Goal: Obtain resource: Download file/media

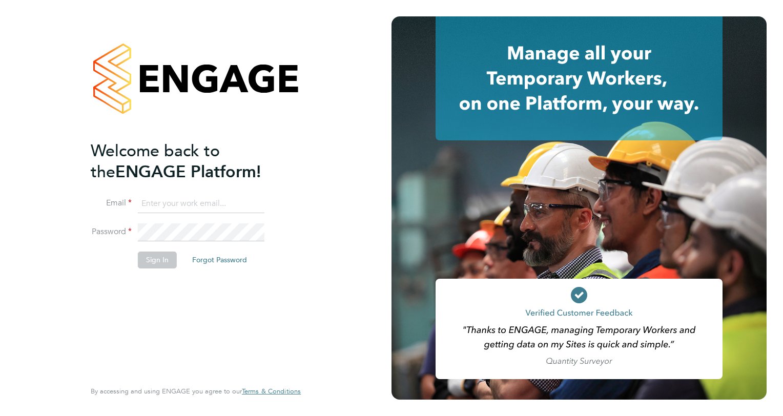
type input "angie.taylor@ganymedesolutions.co.uk"
click at [159, 262] on button "Sign In" at bounding box center [157, 260] width 39 height 16
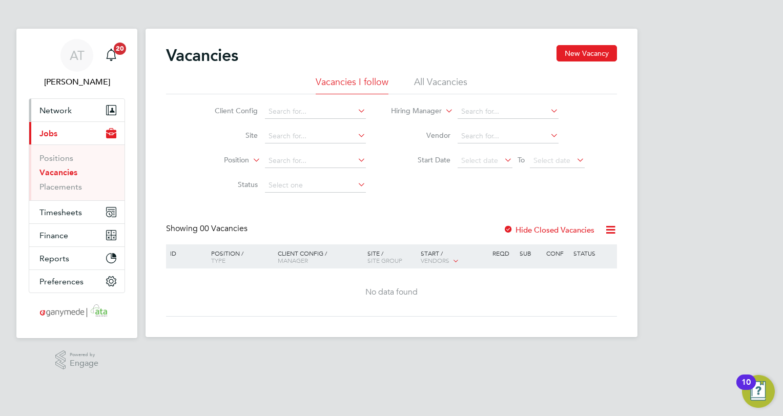
click at [59, 110] on span "Network" at bounding box center [55, 111] width 32 height 10
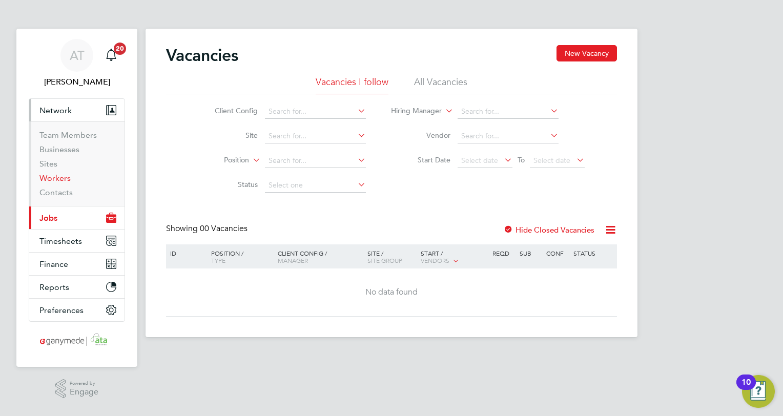
drag, startPoint x: 54, startPoint y: 178, endPoint x: 61, endPoint y: 175, distance: 8.0
click at [54, 178] on link "Workers" at bounding box center [54, 178] width 31 height 10
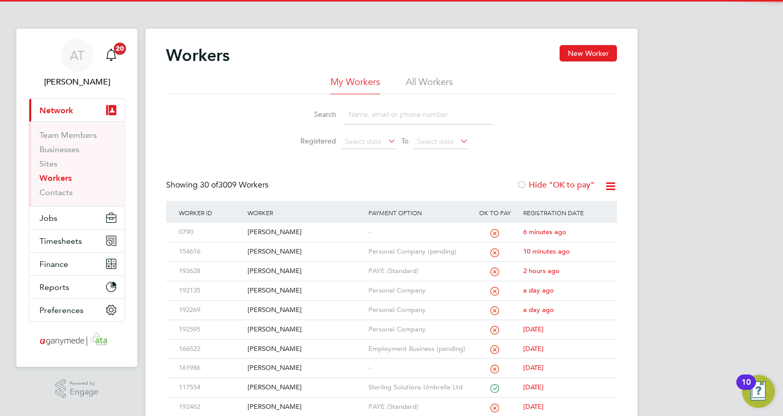
drag, startPoint x: 347, startPoint y: 116, endPoint x: 342, endPoint y: 111, distance: 6.9
click at [348, 116] on input at bounding box center [419, 115] width 150 height 20
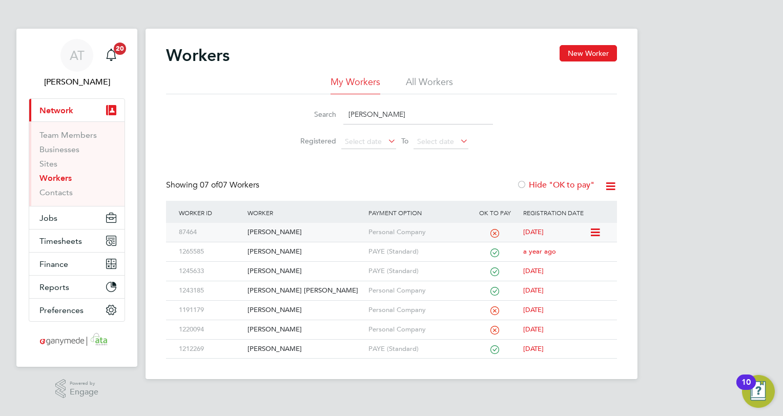
click at [269, 232] on div "[PERSON_NAME]" at bounding box center [305, 232] width 120 height 19
drag, startPoint x: 389, startPoint y: 117, endPoint x: 189, endPoint y: 135, distance: 201.3
click at [189, 135] on div "Search nicholas Registered Select date To Select date" at bounding box center [391, 124] width 451 height 60
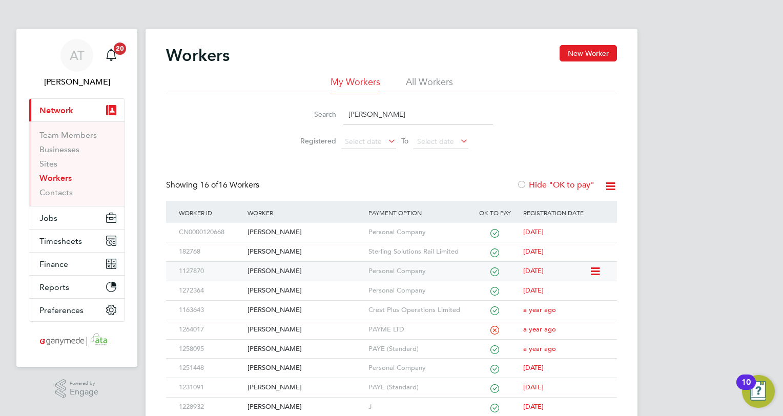
click at [263, 270] on div "Craig Taylor" at bounding box center [305, 271] width 120 height 19
drag, startPoint x: 396, startPoint y: 117, endPoint x: 211, endPoint y: 127, distance: 184.9
click at [205, 123] on div "Search CRAIG Registered Select date To Select date" at bounding box center [391, 124] width 451 height 60
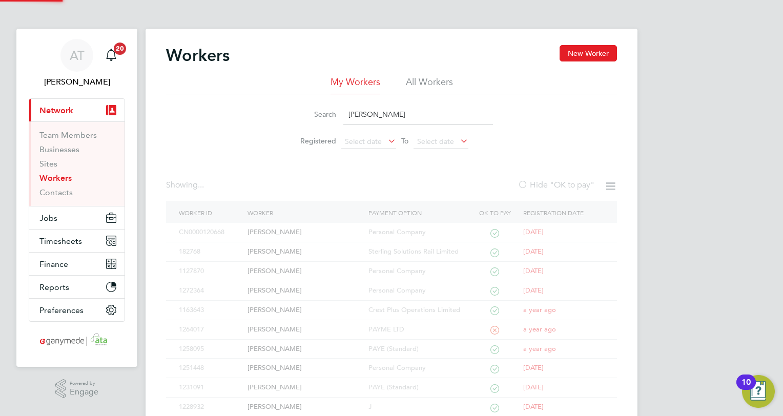
type input "NICHOLAS"
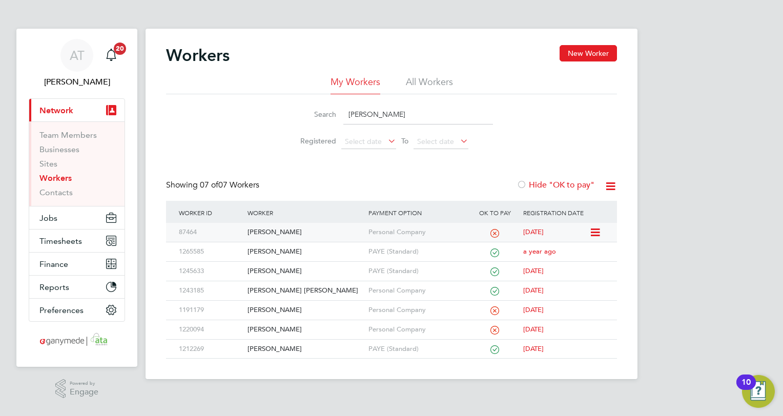
click at [273, 231] on div "[PERSON_NAME]" at bounding box center [305, 232] width 120 height 19
click at [269, 229] on div "[PERSON_NAME]" at bounding box center [305, 232] width 120 height 19
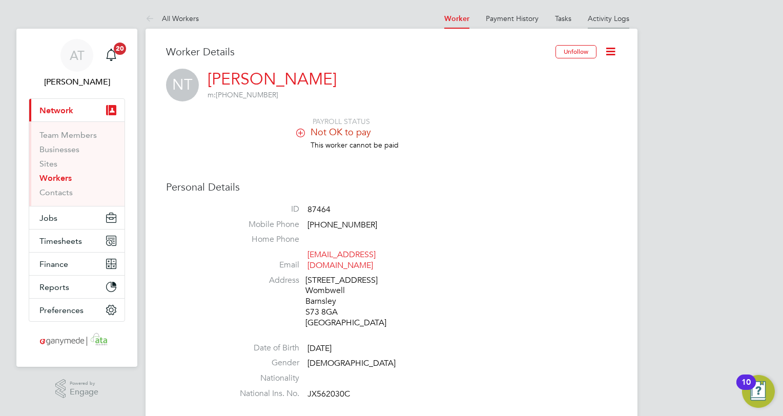
click at [602, 14] on link "Activity Logs" at bounding box center [609, 18] width 42 height 9
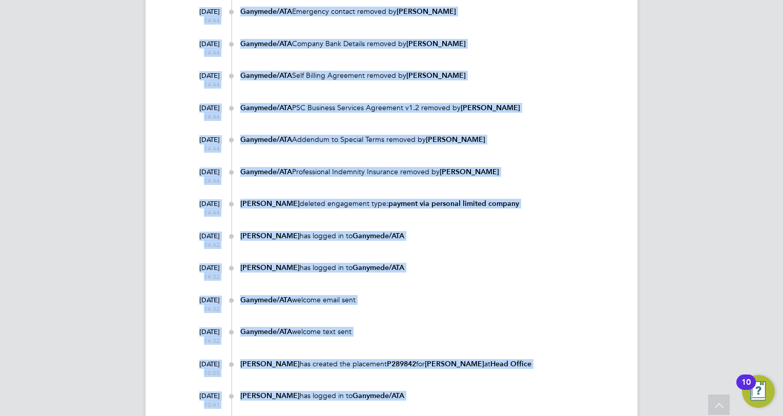
scroll to position [2656, 0]
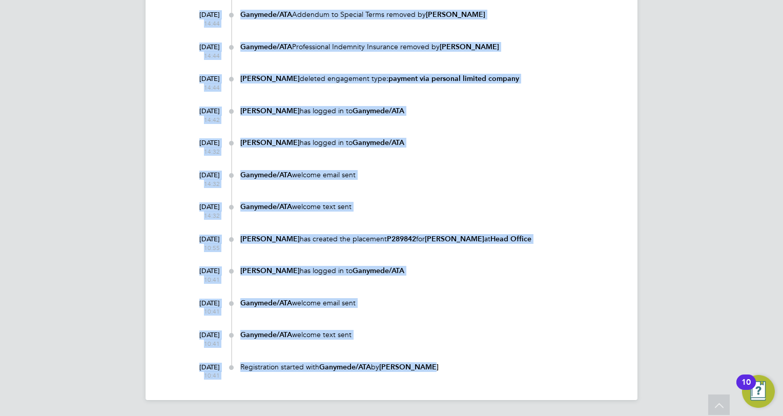
drag, startPoint x: 154, startPoint y: 38, endPoint x: 572, endPoint y: 365, distance: 530.6
copy div "[PERSON_NAME] m: [PHONE_NUMBER] Activity Logs [DATE] 08:50 [PERSON_NAME] has lo…"
drag, startPoint x: 543, startPoint y: 166, endPoint x: 540, endPoint y: 151, distance: 14.7
click at [544, 166] on div "Ganymede/ATA welcome email sent" at bounding box center [428, 176] width 377 height 20
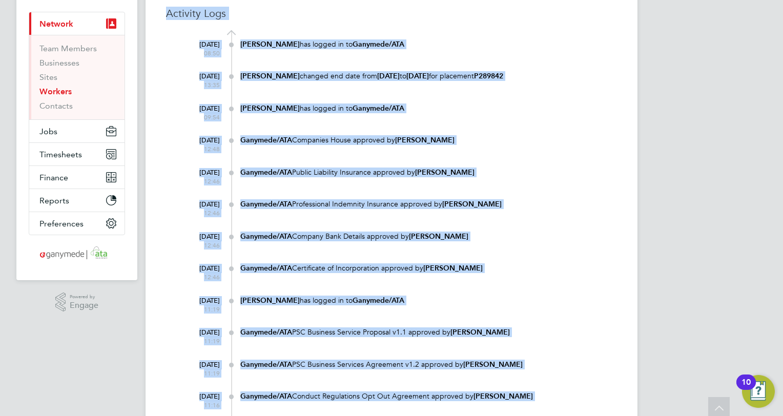
scroll to position [0, 0]
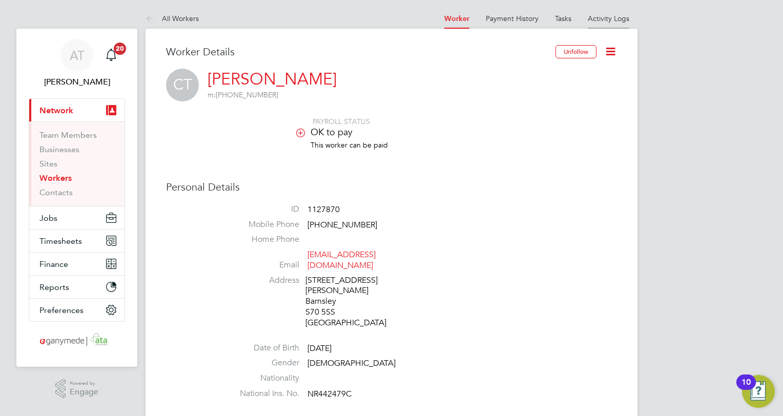
click at [597, 18] on link "Activity Logs" at bounding box center [609, 18] width 42 height 9
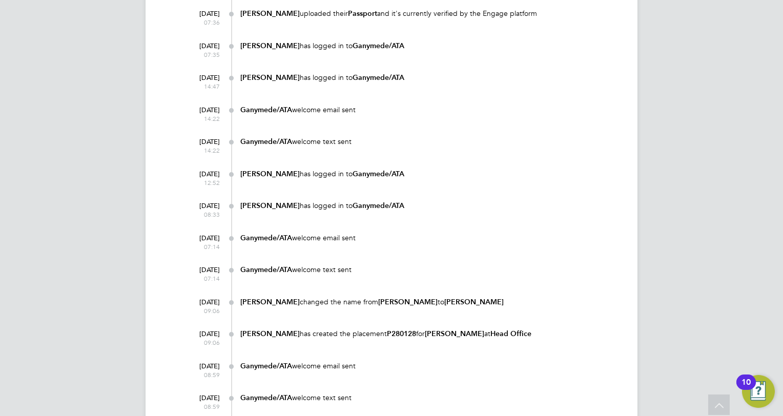
scroll to position [2295, 0]
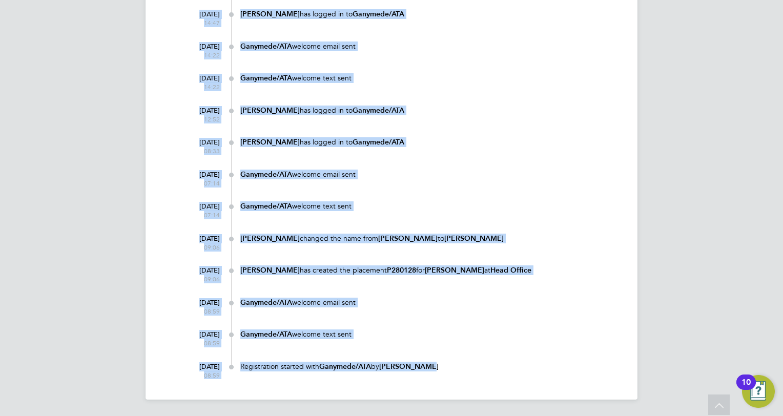
drag, startPoint x: 166, startPoint y: 96, endPoint x: 470, endPoint y: 364, distance: 405.0
copy div "Activity Logs 24 Jul 2025 13:34 Gracie Iliffe changed end date from 07 Oct 2025…"
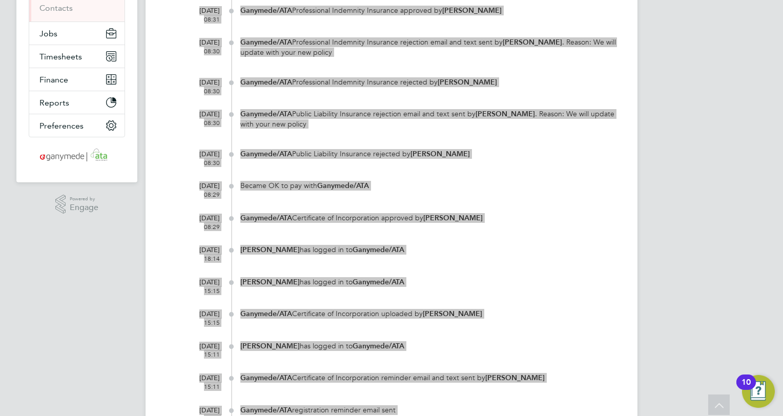
scroll to position [0, 0]
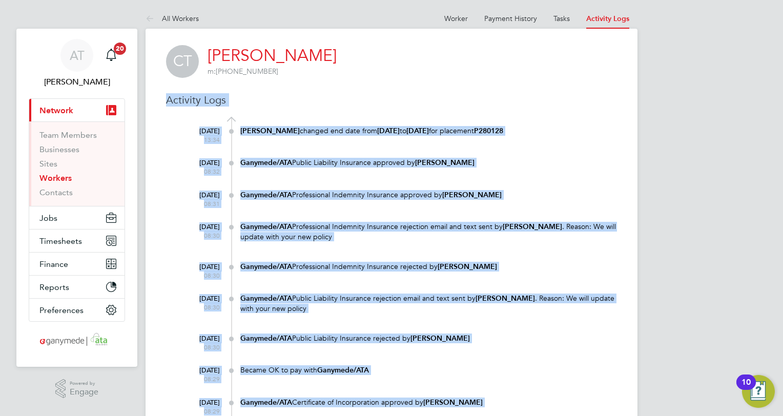
drag, startPoint x: 301, startPoint y: 55, endPoint x: 211, endPoint y: 58, distance: 89.8
click at [211, 58] on div "CT Craig Taylor m: +44 7715 418835" at bounding box center [391, 61] width 451 height 33
copy h2 "Craig Taylor m: +44 7715 418835"
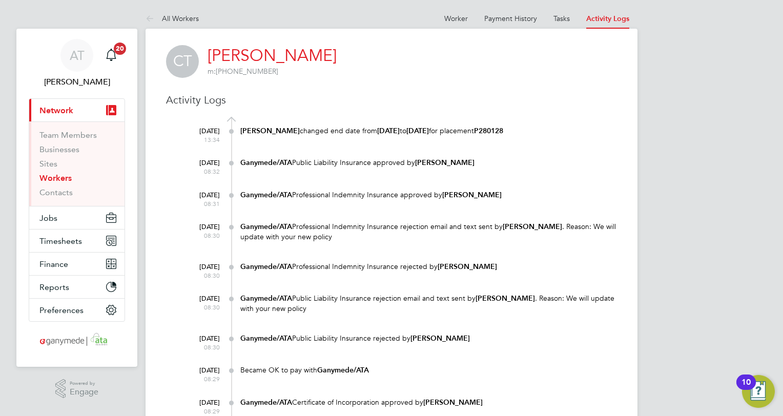
click at [358, 59] on div "CT Craig Taylor m: +44 7715 418835" at bounding box center [391, 61] width 451 height 33
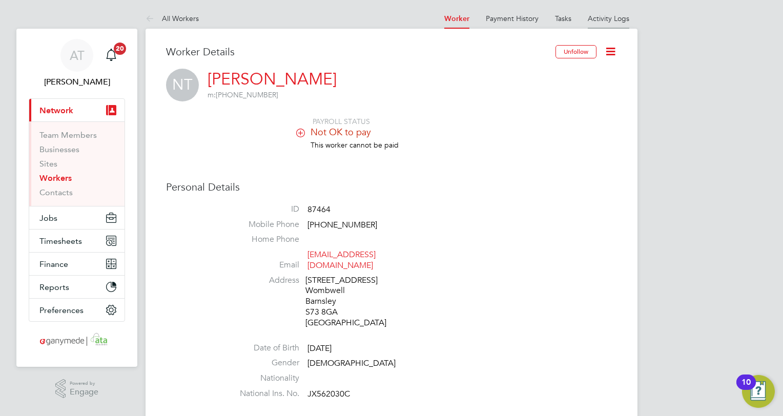
click at [601, 16] on link "Activity Logs" at bounding box center [609, 18] width 42 height 9
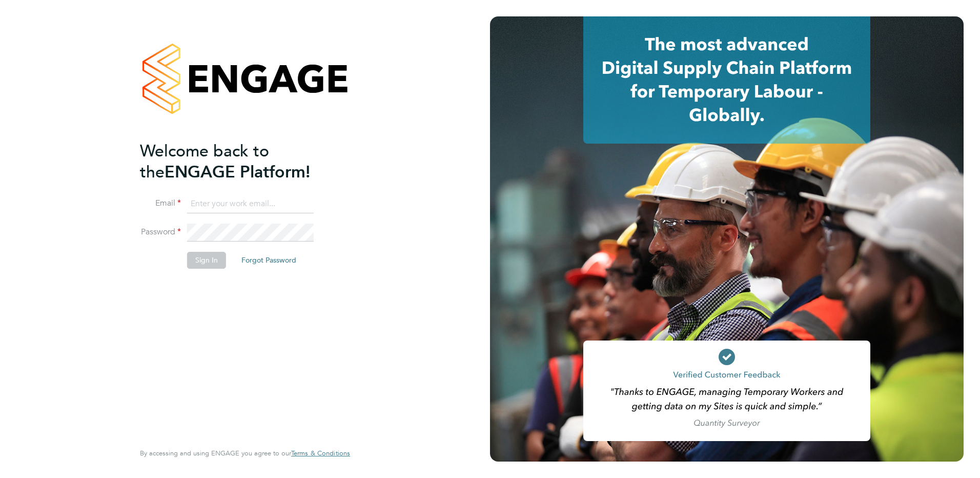
type input "angie.taylor@ganymedesolutions.co.uk"
click at [201, 262] on button "Sign In" at bounding box center [206, 260] width 39 height 16
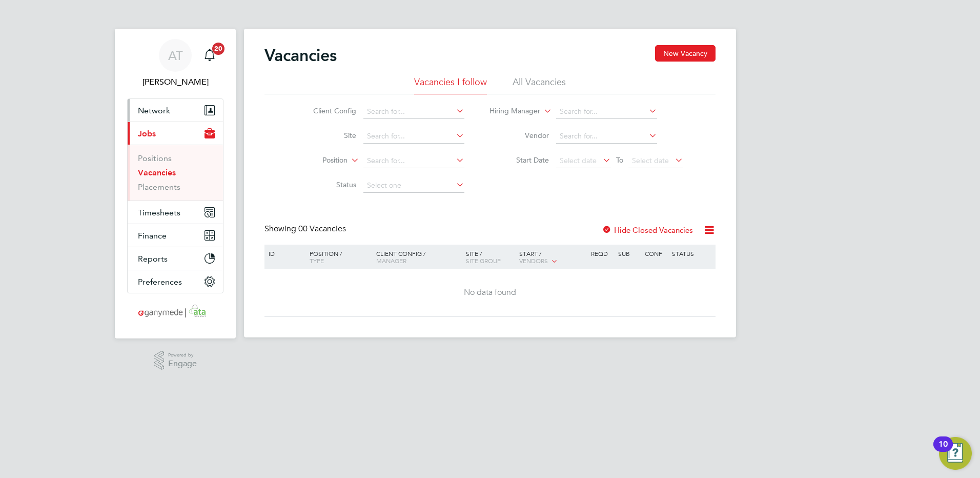
click at [156, 109] on span "Network" at bounding box center [154, 111] width 32 height 10
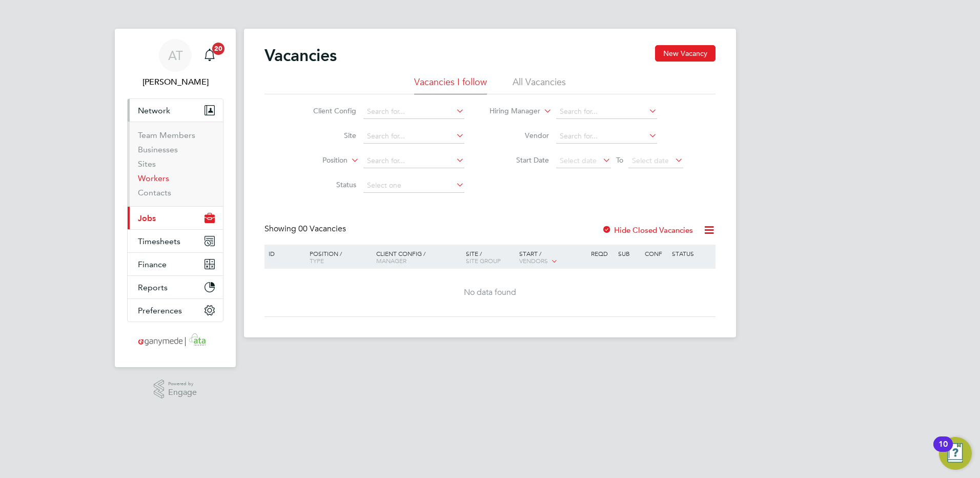
drag, startPoint x: 153, startPoint y: 177, endPoint x: 191, endPoint y: 153, distance: 44.7
click at [153, 176] on link "Workers" at bounding box center [153, 178] width 31 height 10
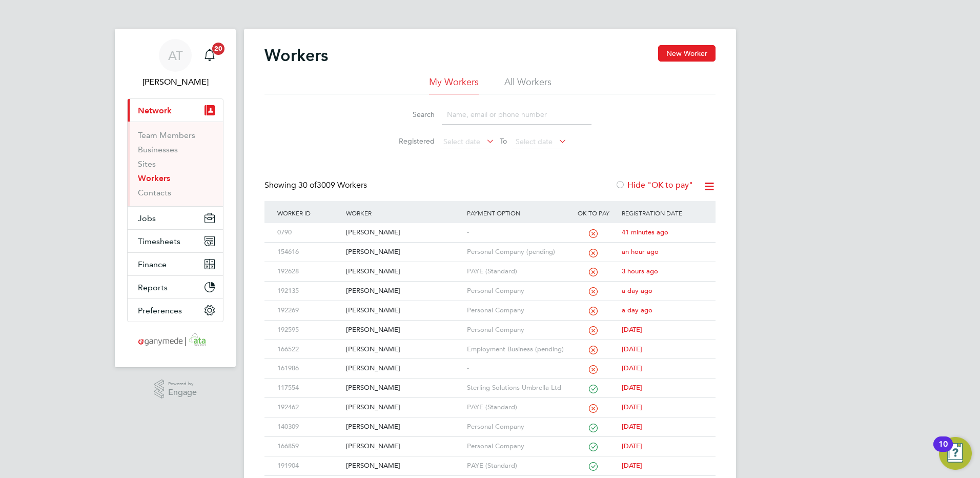
click at [447, 112] on input at bounding box center [517, 115] width 150 height 20
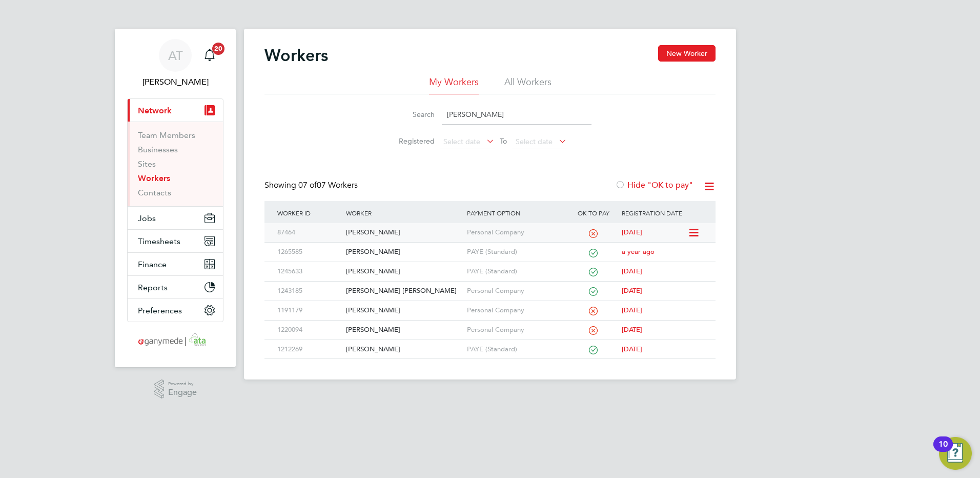
click at [363, 230] on div "[PERSON_NAME]" at bounding box center [404, 232] width 120 height 19
drag, startPoint x: 490, startPoint y: 114, endPoint x: 330, endPoint y: 134, distance: 160.8
click at [330, 134] on div "Search nicholas Registered Select date To Select date" at bounding box center [490, 124] width 451 height 60
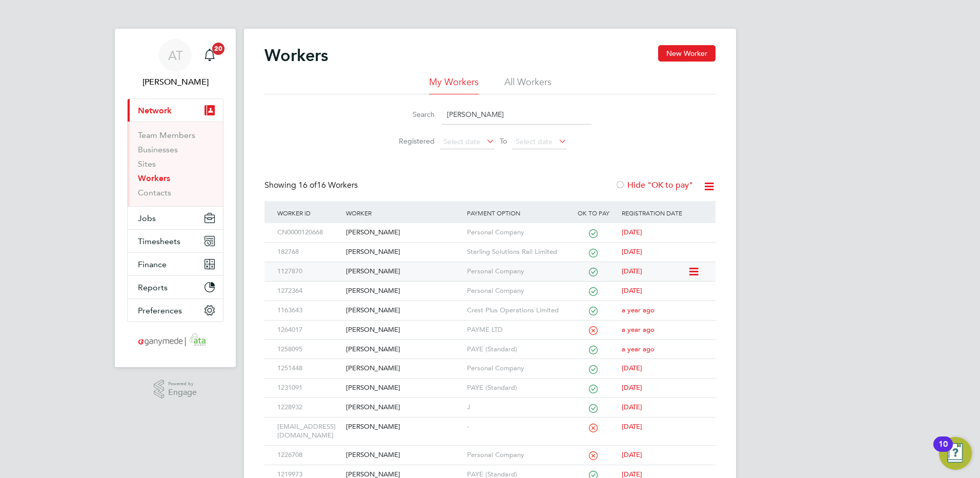
type input "craig"
click at [355, 271] on div "Craig Taylor" at bounding box center [404, 271] width 120 height 19
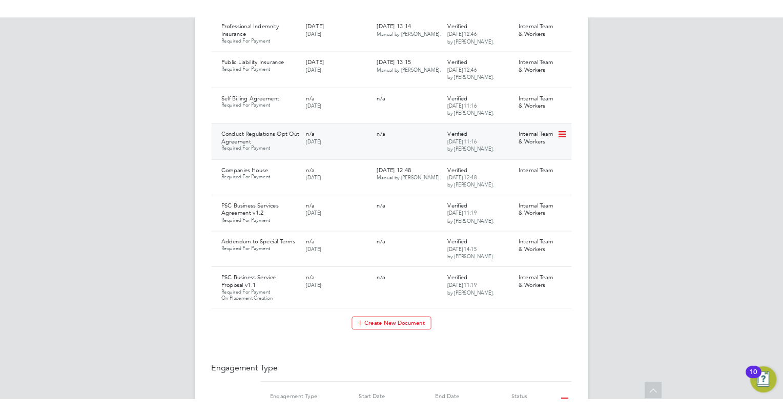
scroll to position [1179, 0]
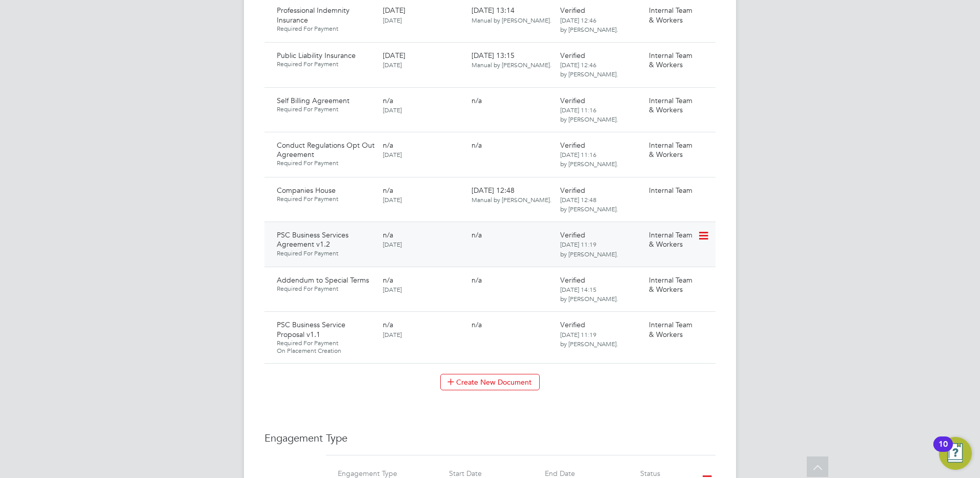
click at [704, 230] on icon at bounding box center [703, 236] width 10 height 12
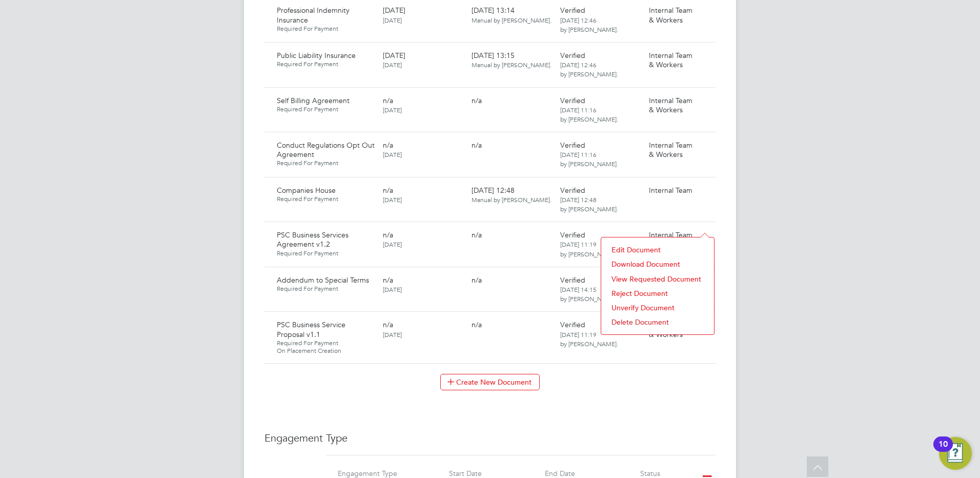
click at [629, 264] on li "Download Document" at bounding box center [658, 264] width 103 height 14
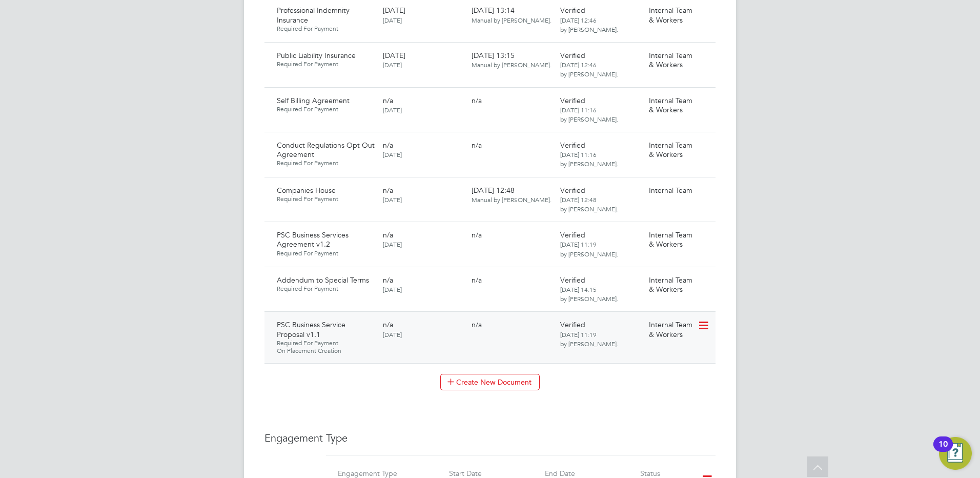
click at [703, 319] on icon at bounding box center [703, 325] width 10 height 12
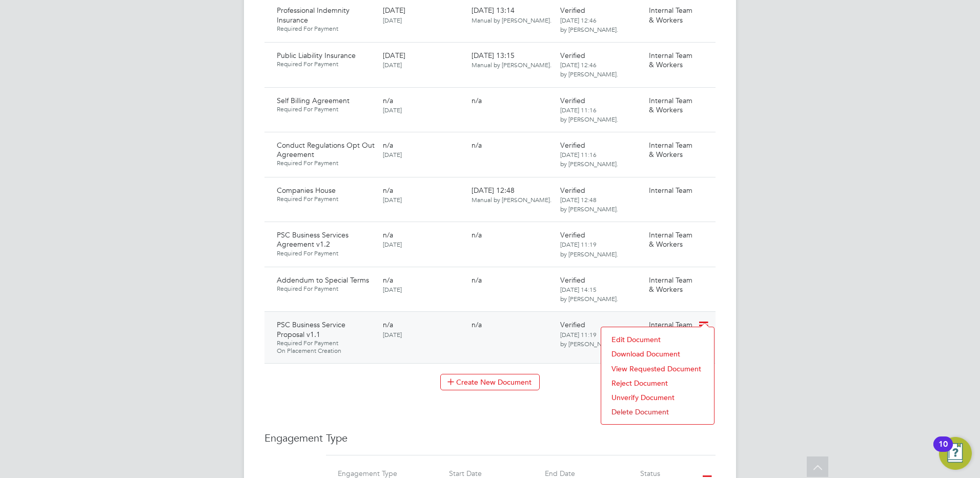
drag, startPoint x: 627, startPoint y: 352, endPoint x: 621, endPoint y: 346, distance: 8.3
click at [625, 352] on li "Download Document" at bounding box center [658, 354] width 103 height 14
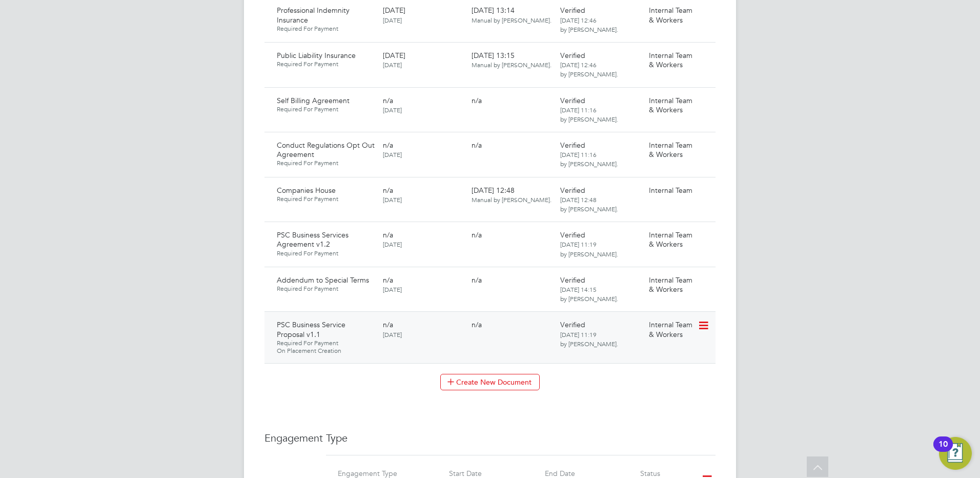
click at [701, 319] on icon at bounding box center [703, 325] width 10 height 12
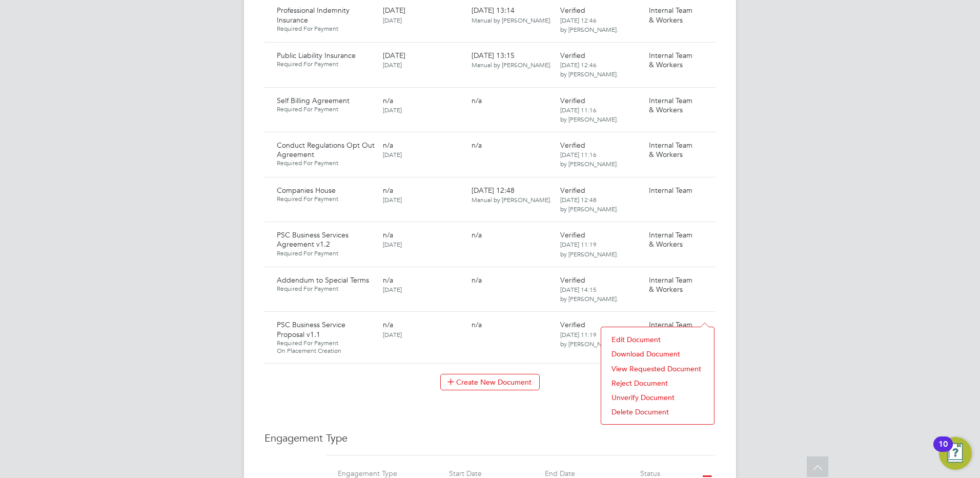
click at [622, 353] on li "Download Document" at bounding box center [658, 354] width 103 height 14
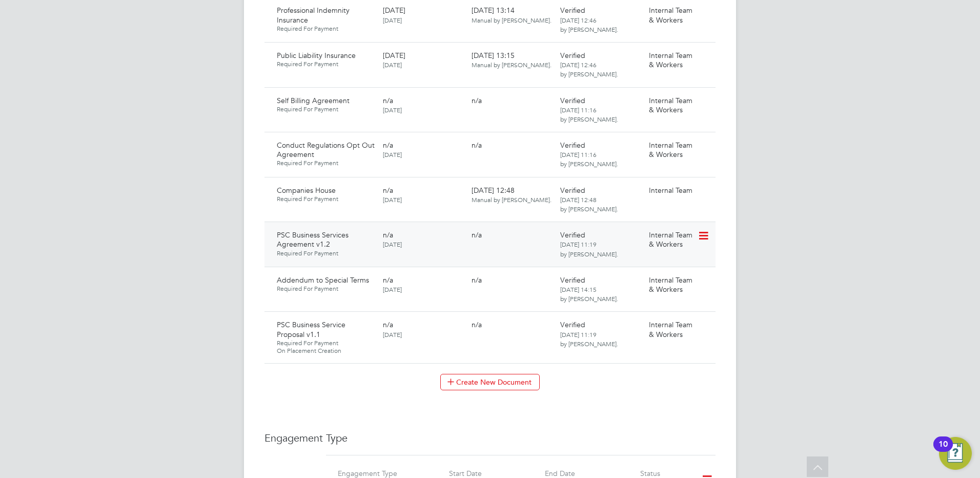
click at [702, 230] on icon at bounding box center [703, 236] width 10 height 12
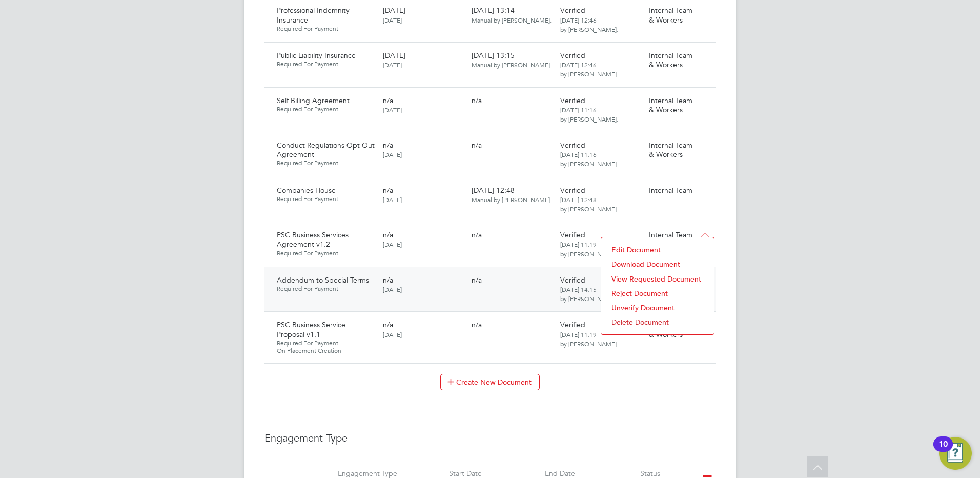
click at [633, 261] on li "Download Document" at bounding box center [658, 264] width 103 height 14
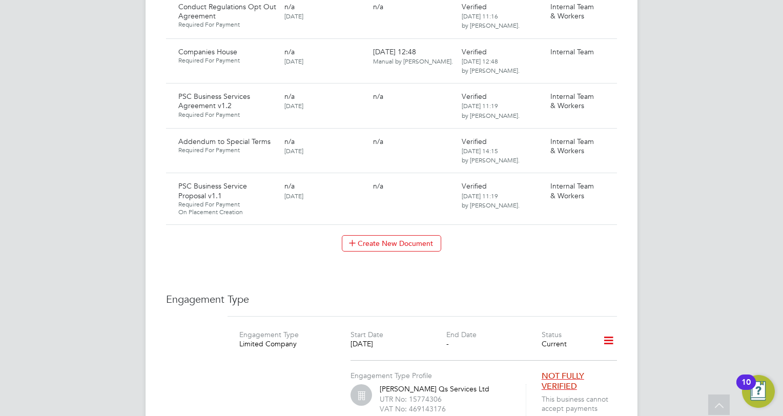
scroll to position [1333, 0]
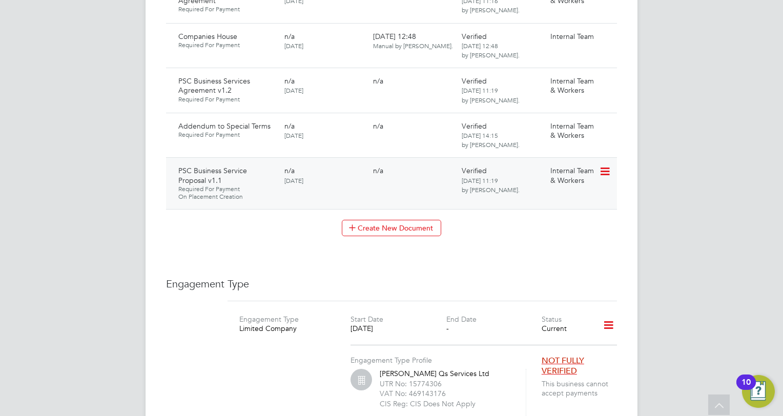
click at [601, 166] on icon at bounding box center [604, 172] width 10 height 12
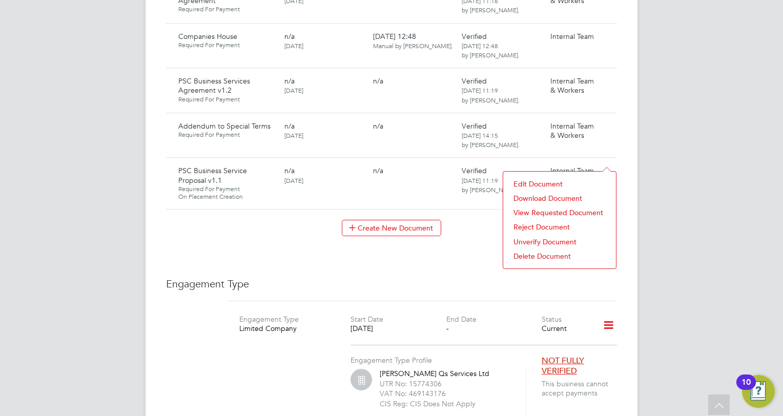
click at [538, 197] on li "Download Document" at bounding box center [560, 198] width 103 height 14
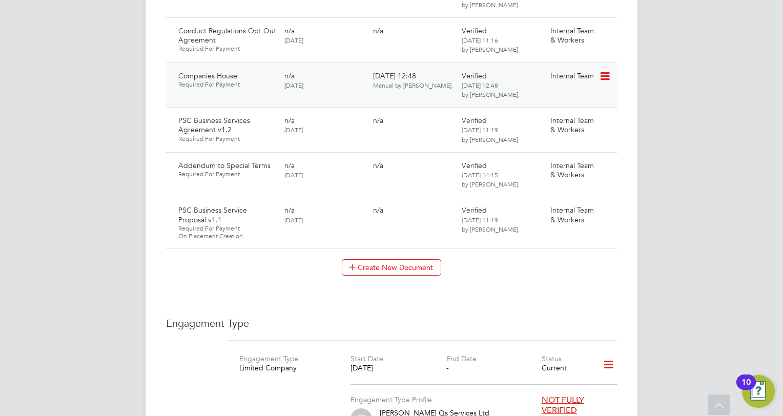
scroll to position [1230, 0]
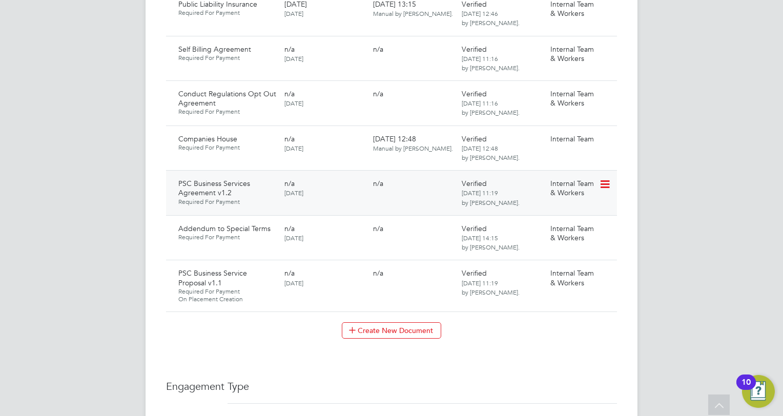
click at [608, 178] on icon at bounding box center [604, 184] width 10 height 12
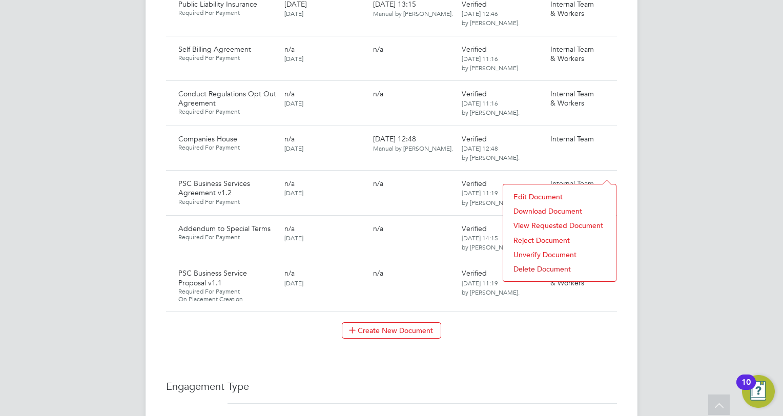
click at [520, 211] on li "Download Document" at bounding box center [560, 211] width 103 height 14
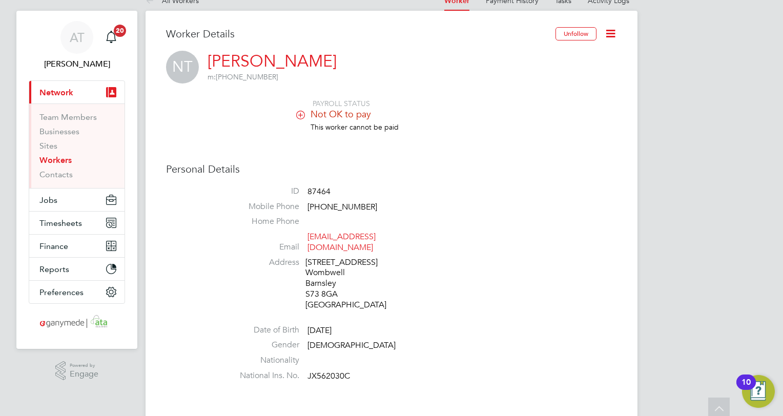
scroll to position [0, 0]
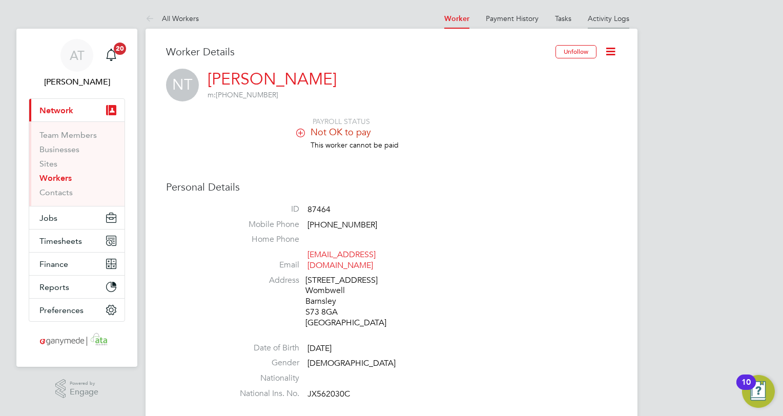
click at [609, 17] on link "Activity Logs" at bounding box center [609, 18] width 42 height 9
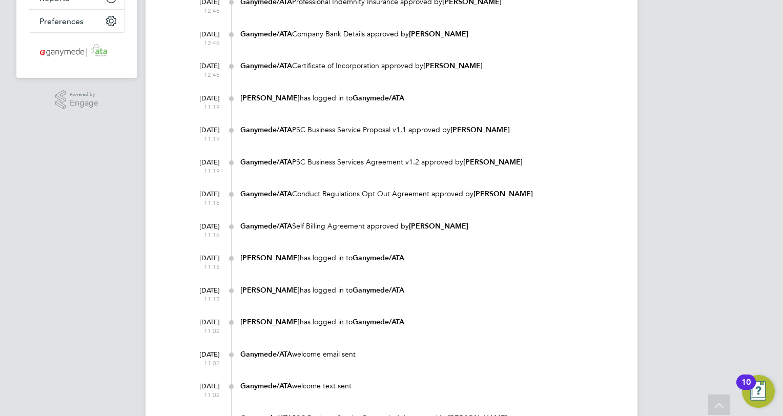
scroll to position [308, 0]
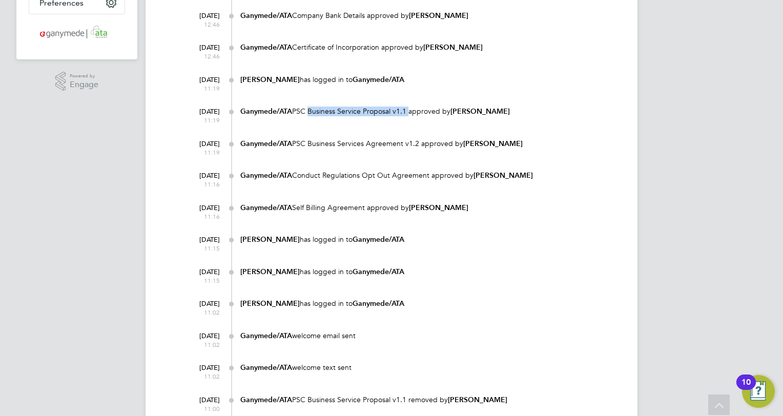
drag, startPoint x: 408, startPoint y: 109, endPoint x: 308, endPoint y: 112, distance: 100.6
click at [308, 112] on div "Ganymede/ATA PSC Business Service Proposal v1.1 approved by Nicholas Taylor" at bounding box center [428, 112] width 377 height 10
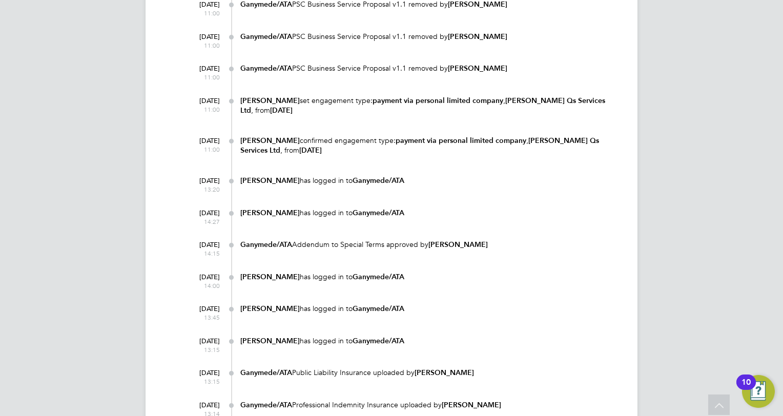
scroll to position [718, 0]
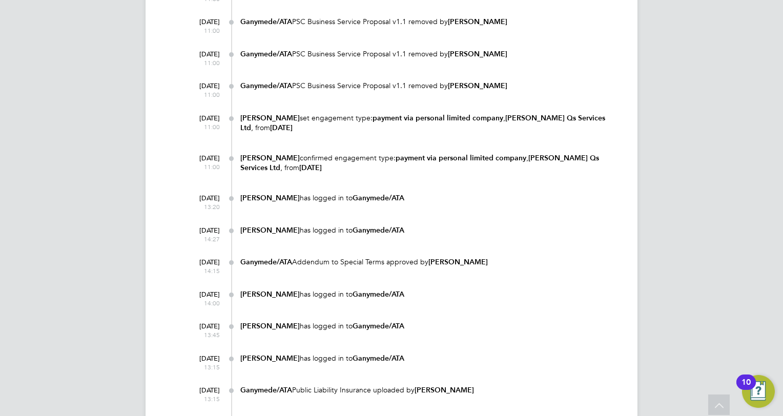
click at [298, 167] on div "Renata Barbosa confirmed engagement type: payment via personal limited company …" at bounding box center [428, 162] width 377 height 19
drag, startPoint x: 296, startPoint y: 165, endPoint x: 240, endPoint y: 160, distance: 56.5
click at [240, 160] on div "17 Jun 2025 11:00 Renata Barbosa confirmed engagement type: payment via persona…" at bounding box center [398, 169] width 438 height 40
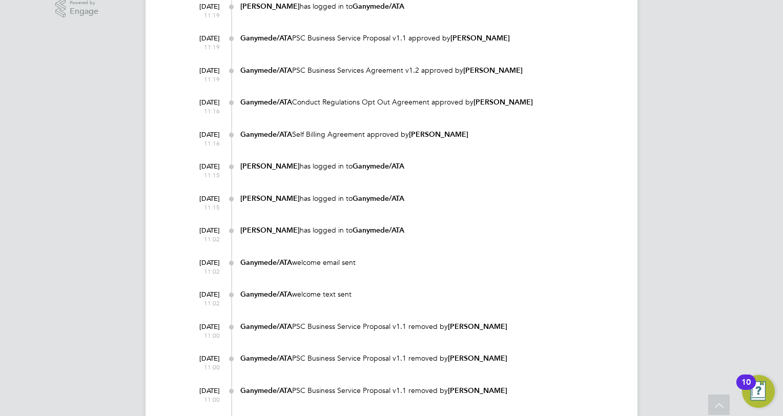
scroll to position [359, 0]
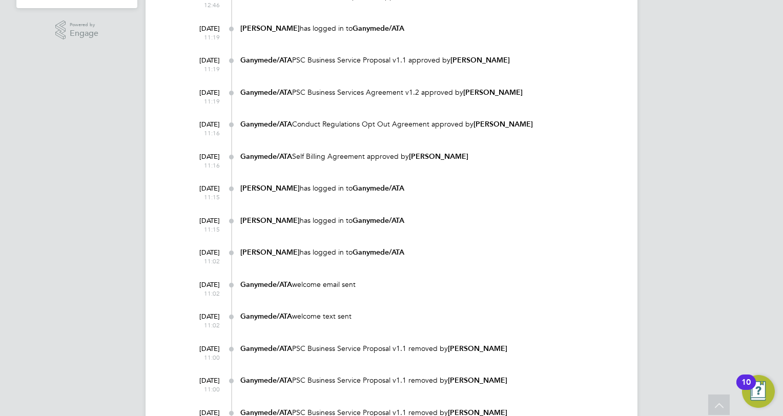
click at [516, 94] on div "Ganymede/ATA PSC Business Services Agreement v1.2 approved by Nicholas Taylor" at bounding box center [428, 93] width 377 height 10
drag, startPoint x: 518, startPoint y: 90, endPoint x: 241, endPoint y: 100, distance: 276.5
click at [241, 100] on div "17 Jun 2025 11:19 Ganymede/ATA PSC Business Services Agreement v1.2 approved by…" at bounding box center [398, 100] width 438 height 32
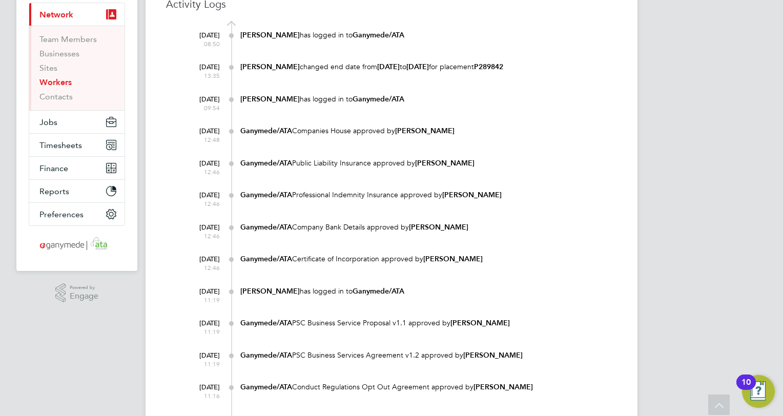
scroll to position [51, 0]
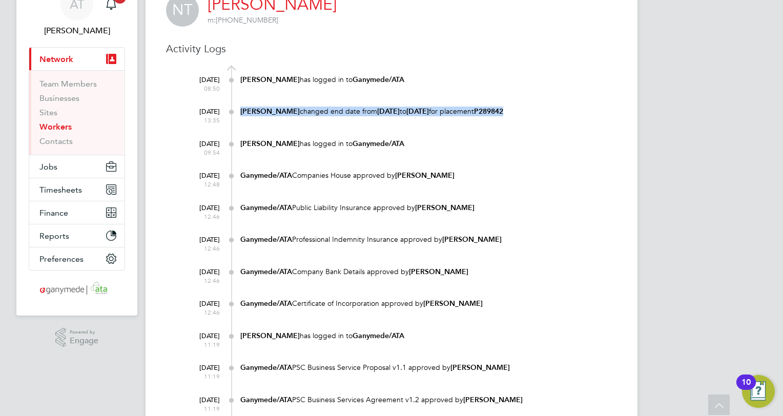
drag, startPoint x: 535, startPoint y: 108, endPoint x: 240, endPoint y: 117, distance: 294.9
click at [240, 117] on div "24 Jul 2025 13:35 Gracie Iliffe changed end date from 05 Dec 2025 to 30 Jul 202…" at bounding box center [398, 119] width 438 height 32
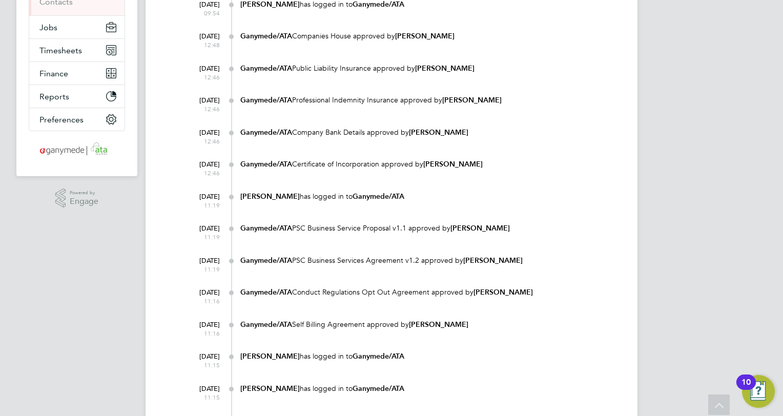
scroll to position [205, 0]
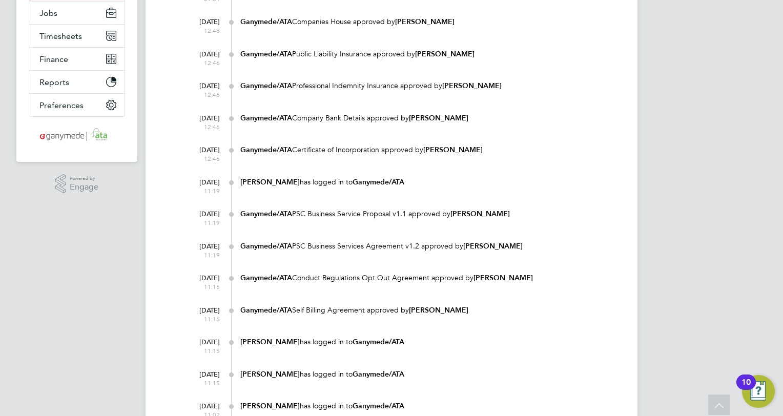
drag, startPoint x: 505, startPoint y: 214, endPoint x: 238, endPoint y: 236, distance: 267.5
click at [238, 236] on div "17 Jun 2025 11:19 Ganymede/ATA PSC Business Service Proposal v1.1 approved by N…" at bounding box center [398, 221] width 438 height 32
drag, startPoint x: 523, startPoint y: 246, endPoint x: 238, endPoint y: 254, distance: 284.7
click at [238, 254] on div "17 Jun 2025 11:19 Ganymede/ATA PSC Business Services Agreement v1.2 approved by…" at bounding box center [398, 253] width 438 height 32
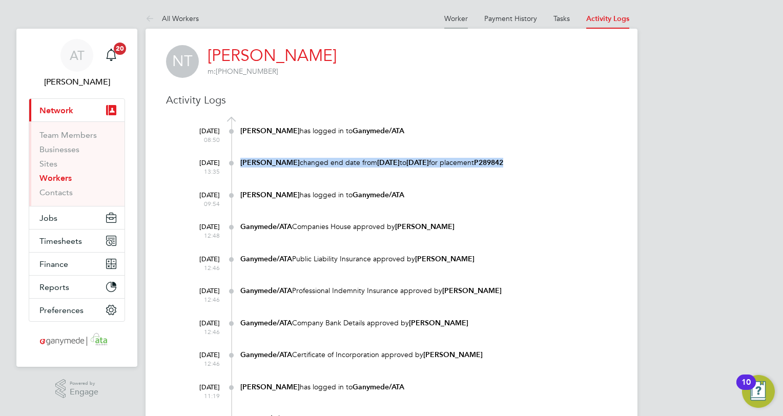
click at [456, 18] on link "Worker" at bounding box center [457, 18] width 24 height 9
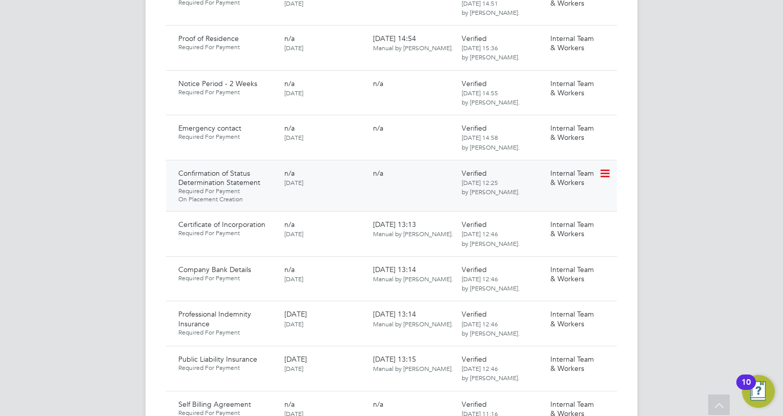
scroll to position [769, 0]
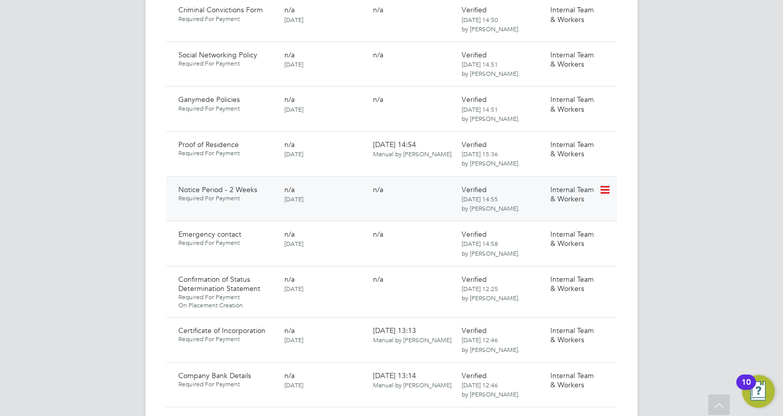
drag, startPoint x: 522, startPoint y: 187, endPoint x: 441, endPoint y: 192, distance: 81.7
click at [441, 192] on div "Notice Period - 2 Weeks Required For Payment n/a 22 May 2025 n/a Verified 30 Ma…" at bounding box center [391, 198] width 451 height 45
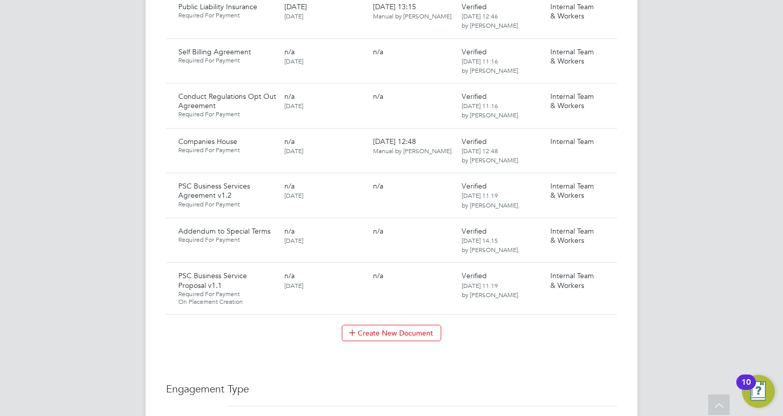
scroll to position [1230, 0]
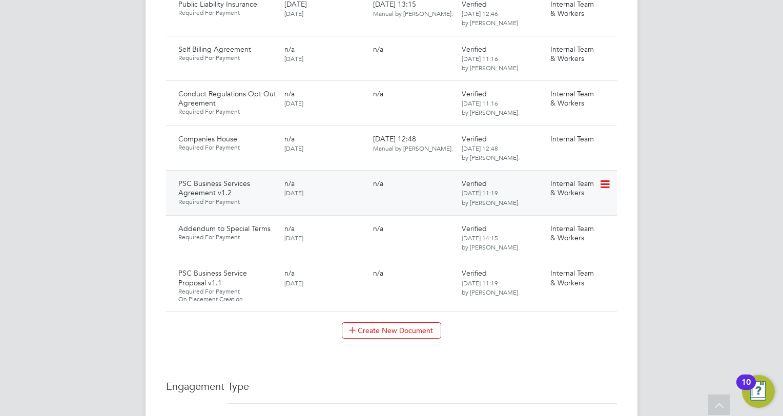
drag, startPoint x: 512, startPoint y: 191, endPoint x: 452, endPoint y: 176, distance: 61.2
click at [452, 176] on div "PSC Business Services Agreement v1.2 Required For Payment n/a 12 Jun 2025 n/a V…" at bounding box center [391, 192] width 451 height 45
drag, startPoint x: 452, startPoint y: 176, endPoint x: 447, endPoint y: 226, distance: 49.5
click at [447, 226] on div "Addendum to Special Terms Required For Payment n/a 12 Jun 2025 n/a Verified 12 …" at bounding box center [391, 237] width 451 height 45
drag, startPoint x: 517, startPoint y: 279, endPoint x: 433, endPoint y: 274, distance: 84.7
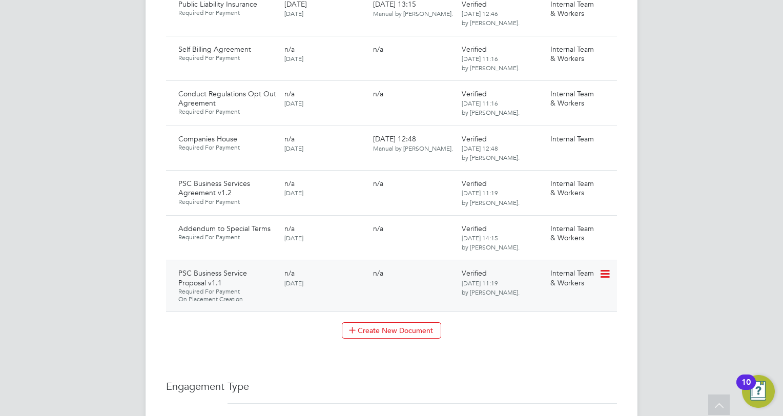
click at [433, 274] on div "PSC Business Service Proposal v1.1 Required For Payment On Placement Creation n…" at bounding box center [391, 286] width 451 height 52
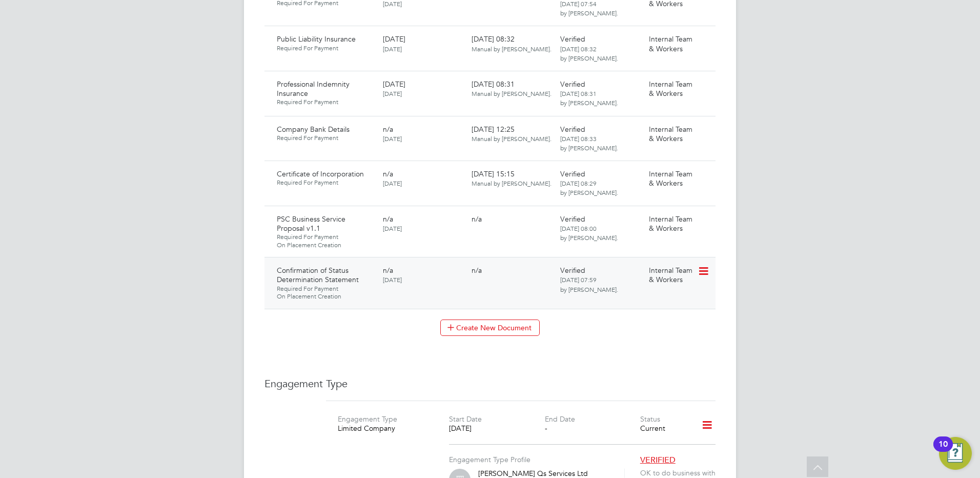
scroll to position [1179, 0]
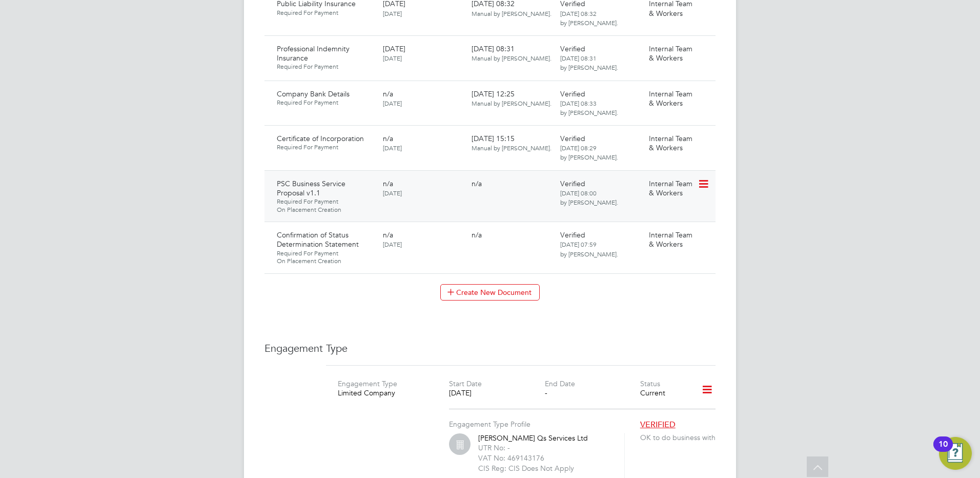
click at [703, 178] on icon at bounding box center [703, 184] width 10 height 12
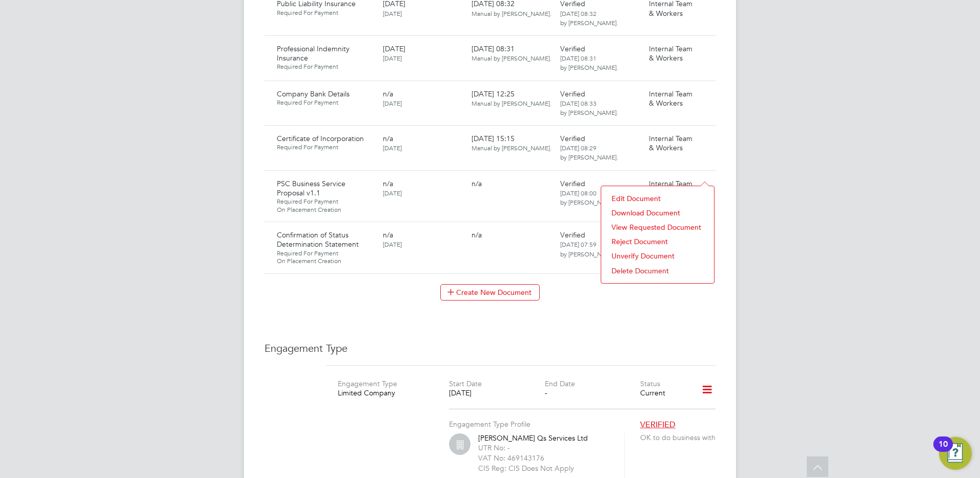
click at [627, 212] on li "Download Document" at bounding box center [658, 213] width 103 height 14
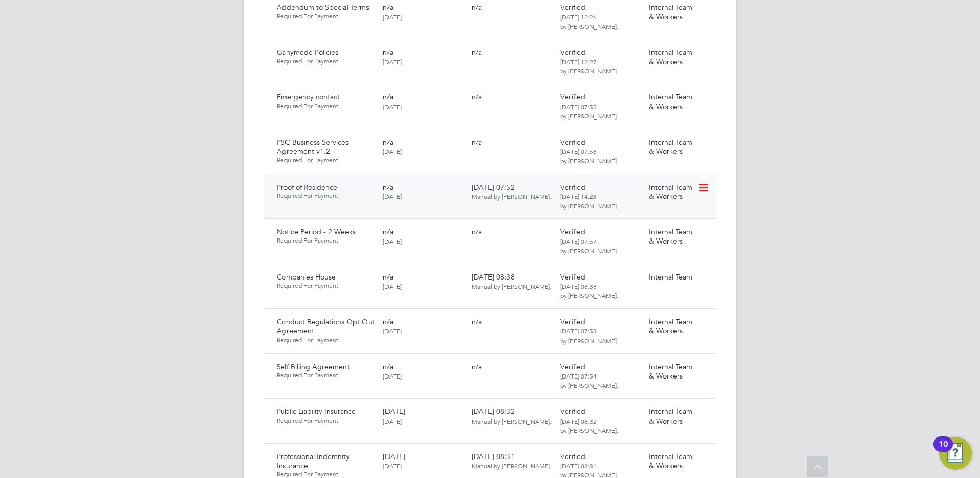
scroll to position [769, 0]
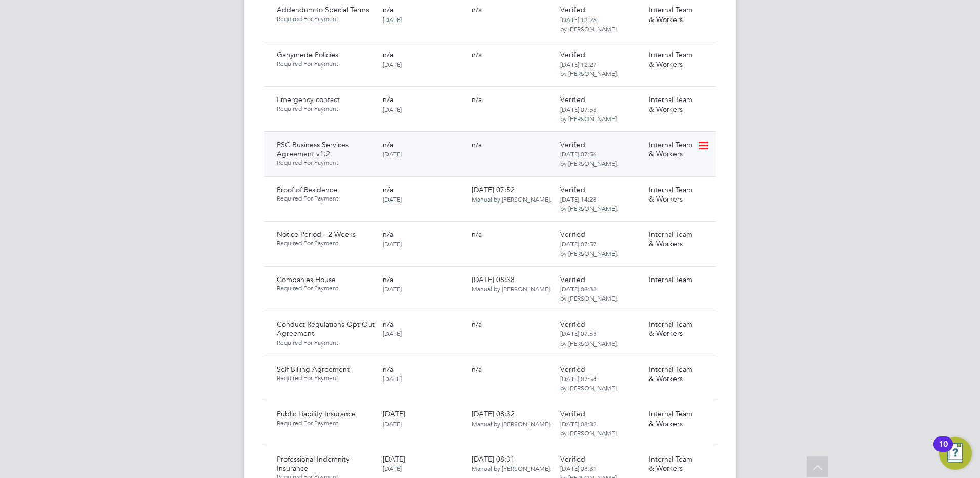
click at [703, 139] on icon at bounding box center [703, 145] width 10 height 12
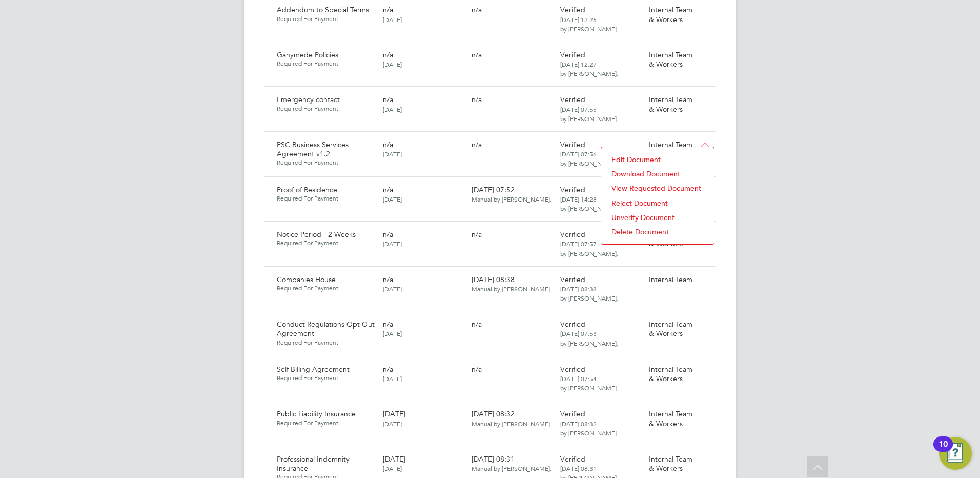
click at [620, 172] on li "Download Document" at bounding box center [658, 174] width 103 height 14
